Goal: Use online tool/utility

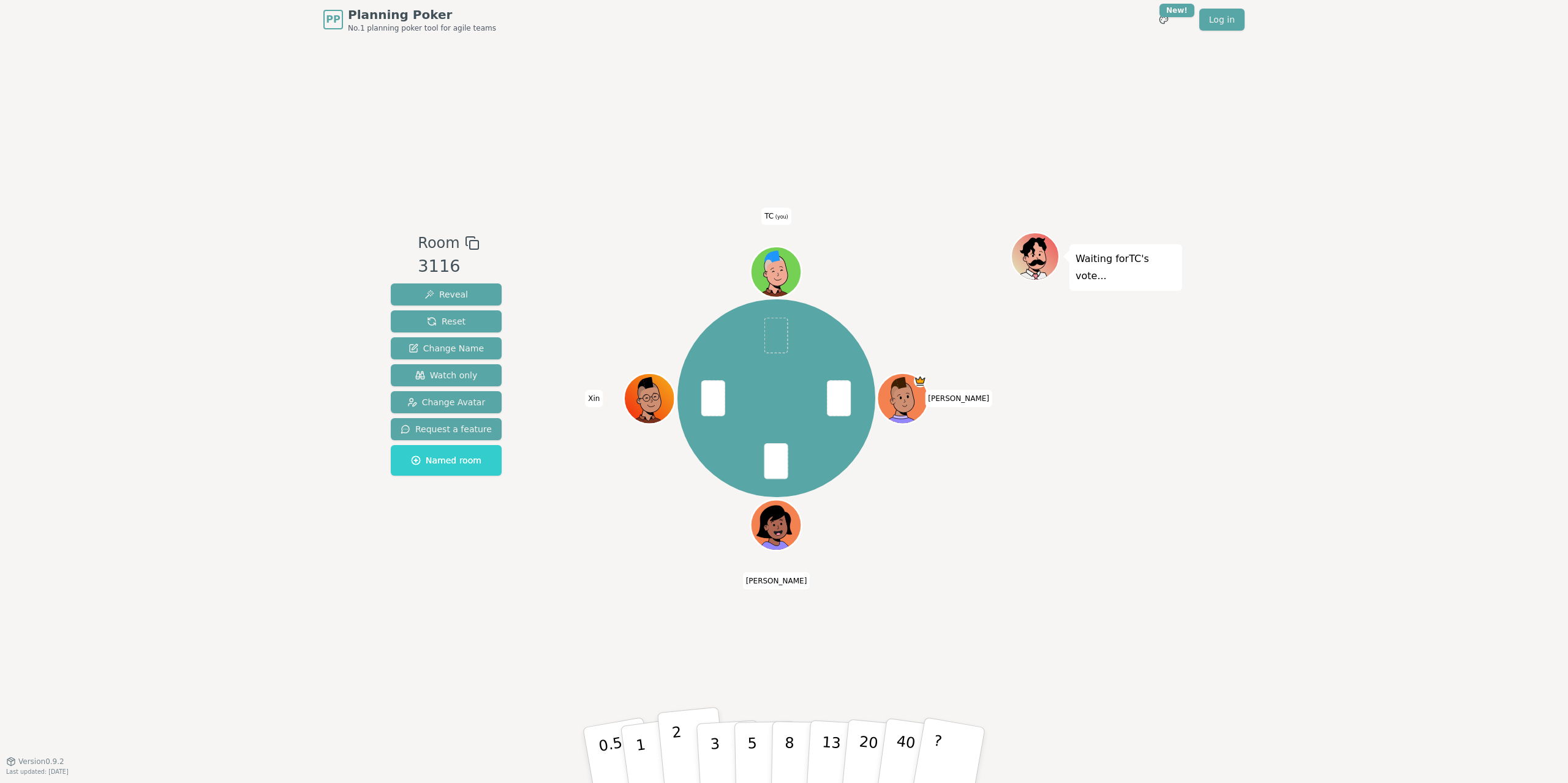
click at [677, 743] on p "2" at bounding box center [679, 757] width 16 height 66
click at [823, 747] on p "13" at bounding box center [831, 755] width 23 height 67
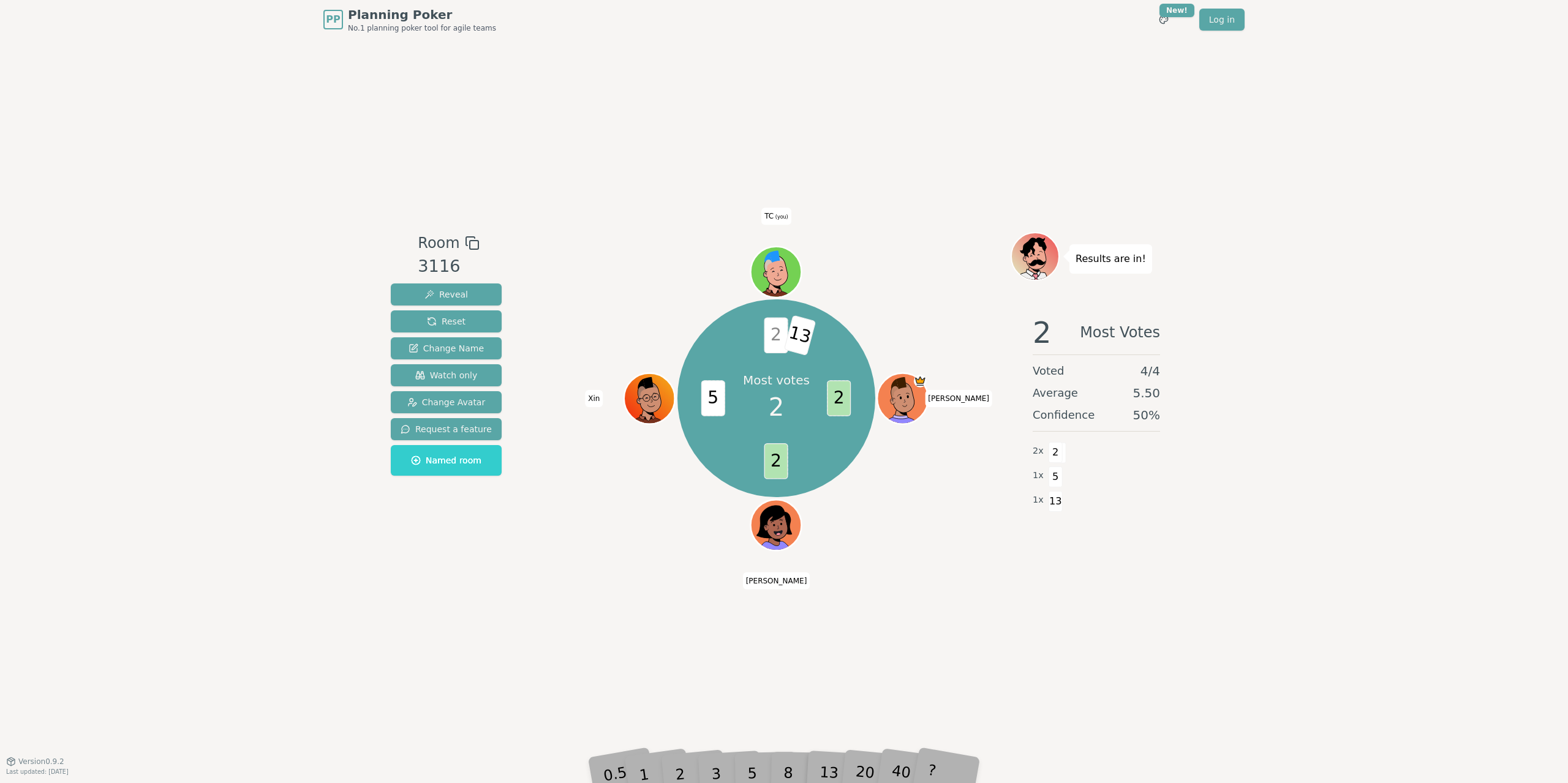
click at [795, 341] on span "13" at bounding box center [800, 336] width 33 height 41
click at [782, 764] on div "5" at bounding box center [765, 755] width 37 height 44
click at [452, 321] on span "Reset" at bounding box center [447, 322] width 39 height 12
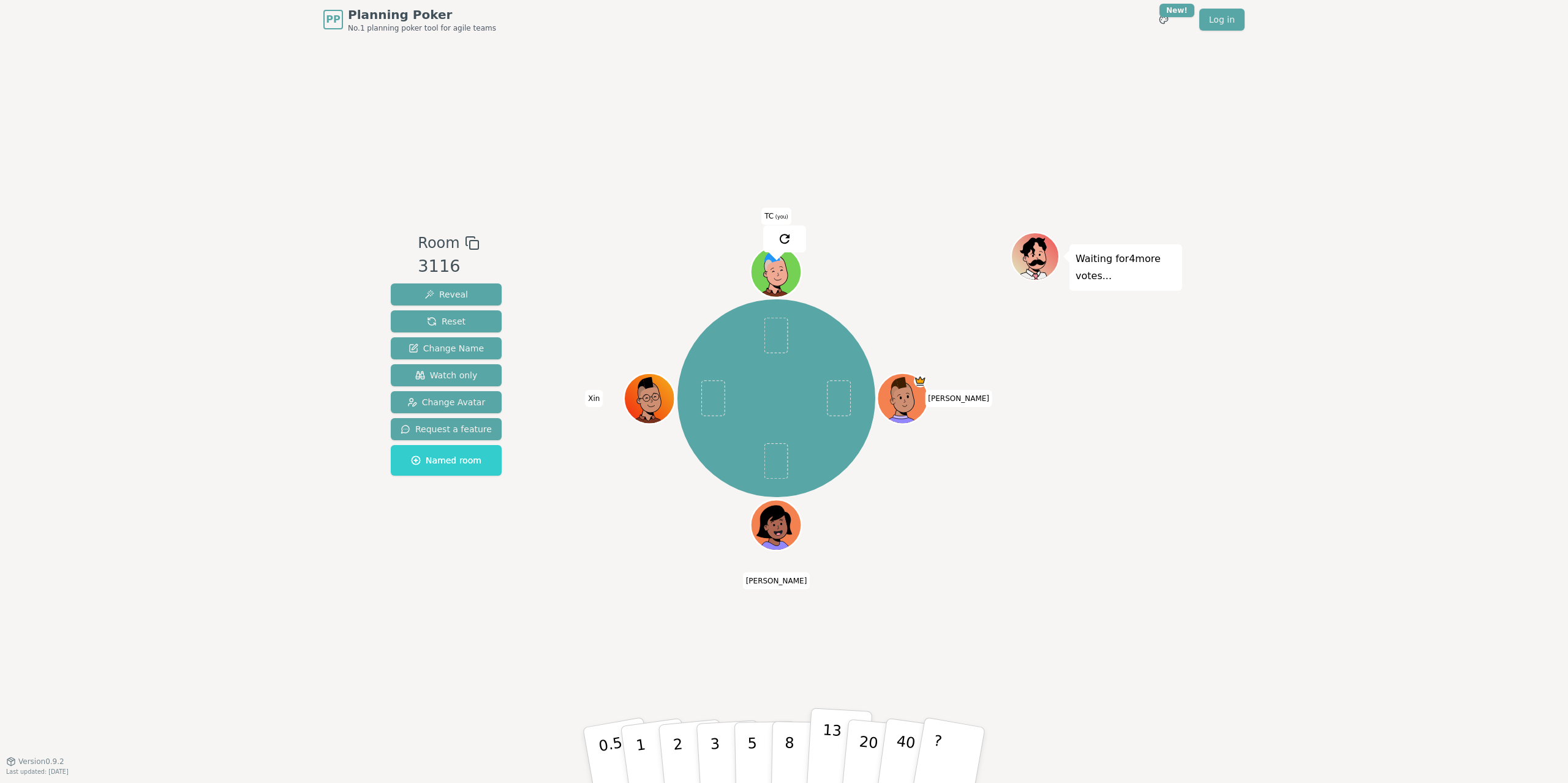
click at [826, 748] on p "13" at bounding box center [831, 755] width 23 height 67
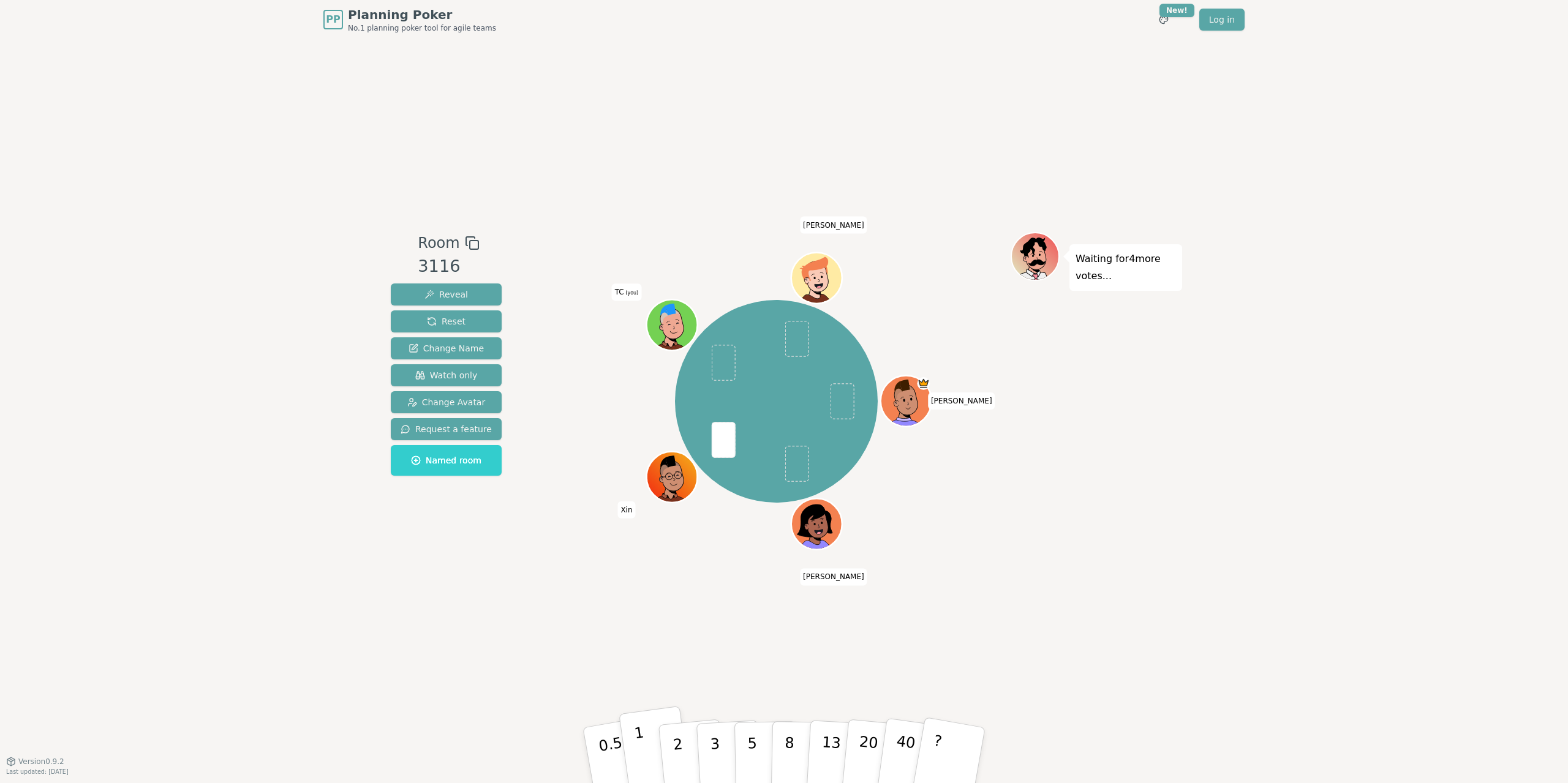
click at [637, 759] on button "1" at bounding box center [654, 755] width 73 height 99
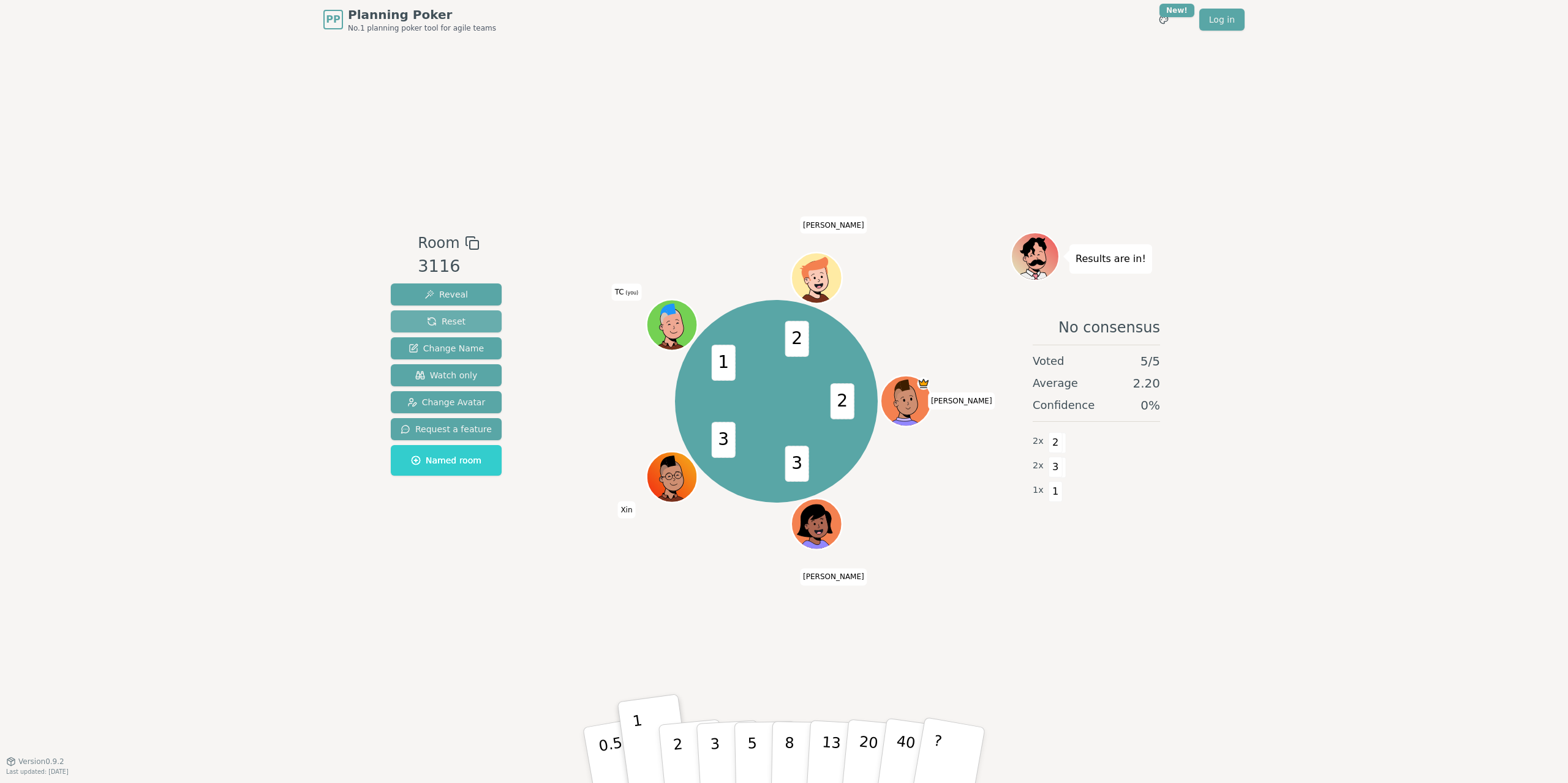
click at [457, 325] on span "Reset" at bounding box center [447, 322] width 39 height 12
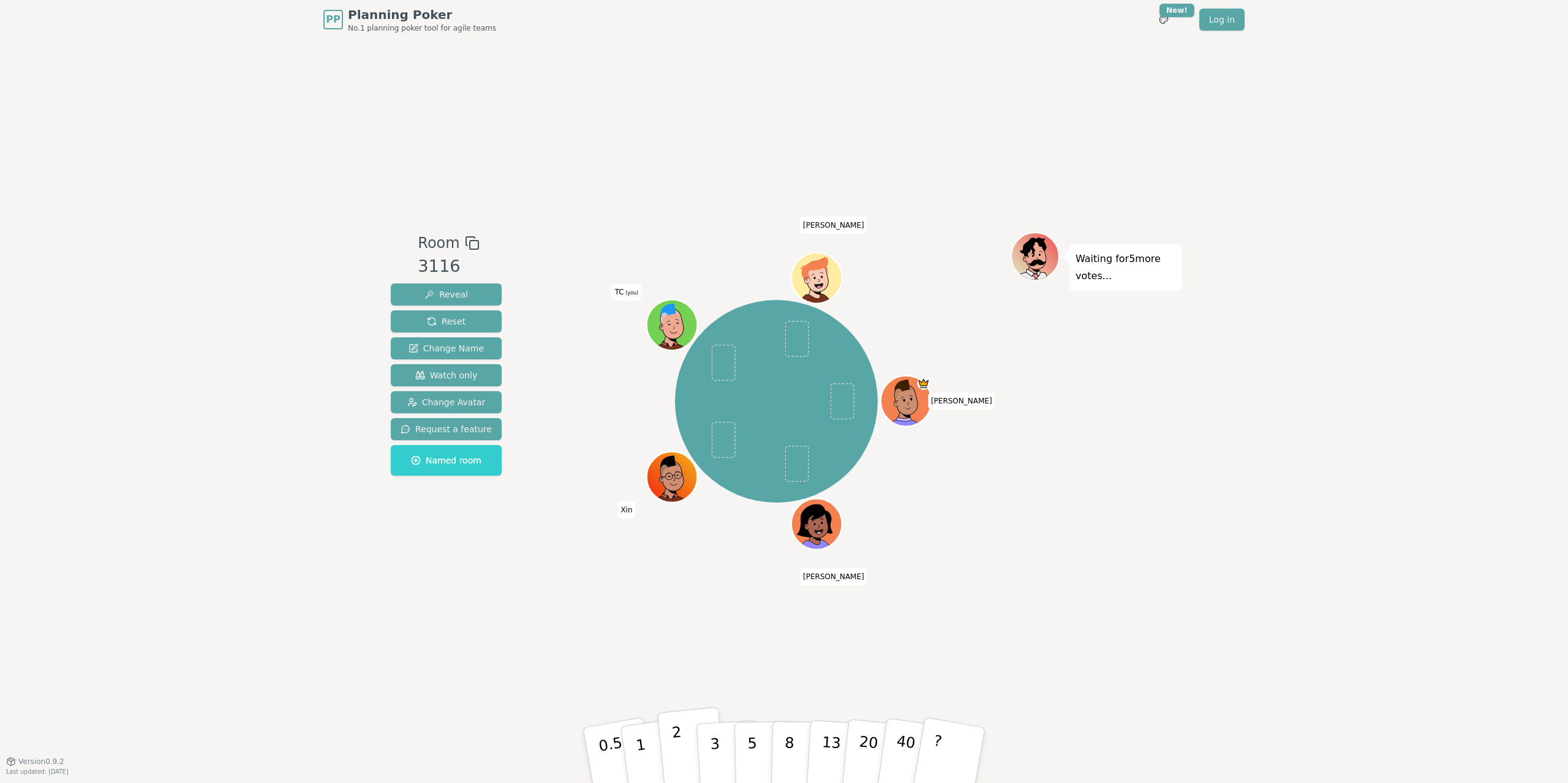
click at [682, 753] on button "2" at bounding box center [692, 756] width 70 height 98
click at [475, 317] on button "Reset" at bounding box center [446, 322] width 111 height 22
click at [684, 744] on button "2" at bounding box center [692, 756] width 70 height 98
click at [712, 753] on p "3" at bounding box center [715, 757] width 13 height 66
